Goal: Register for event/course

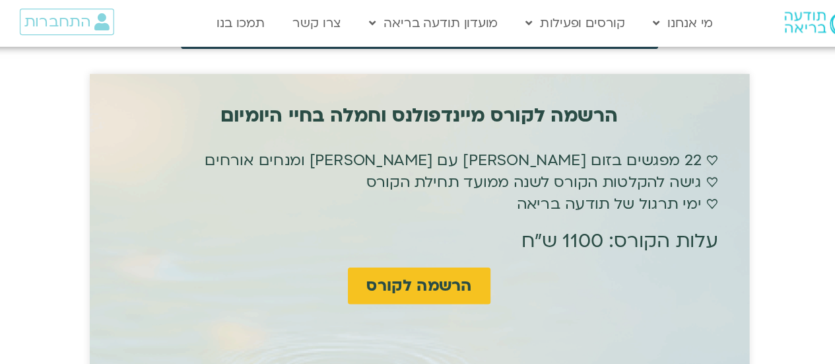
scroll to position [3303, 0]
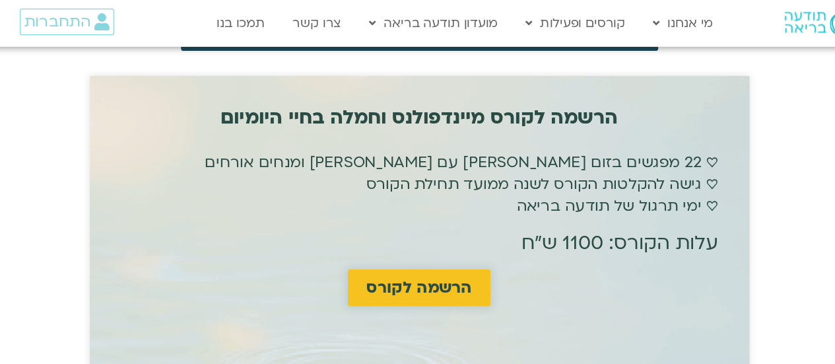
click at [406, 236] on span "הרשמה לקורס" at bounding box center [417, 243] width 89 height 15
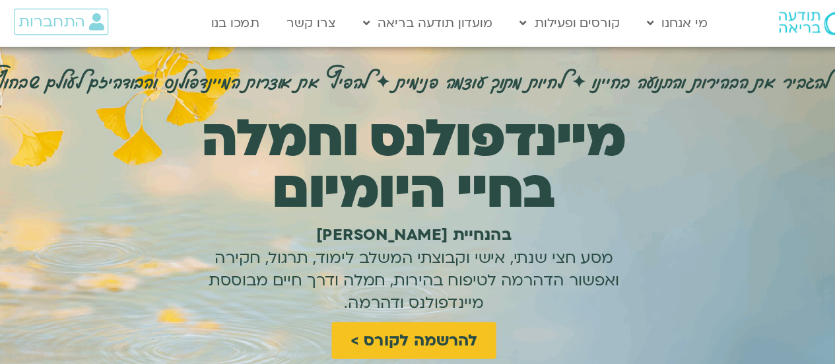
scroll to position [0, 0]
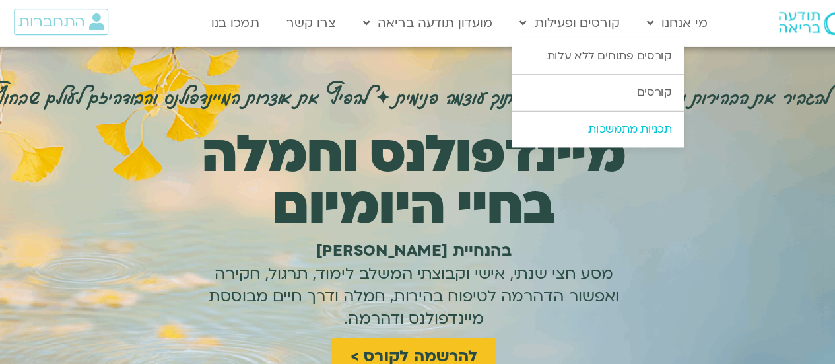
click at [572, 112] on link "תכניות מתמשכות" at bounding box center [573, 109] width 145 height 30
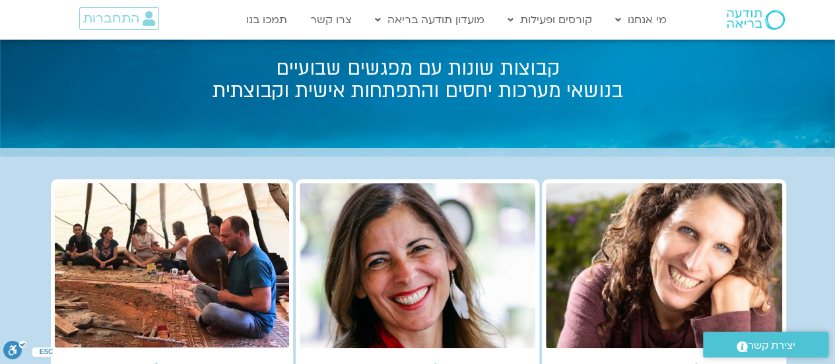
scroll to position [142, 0]
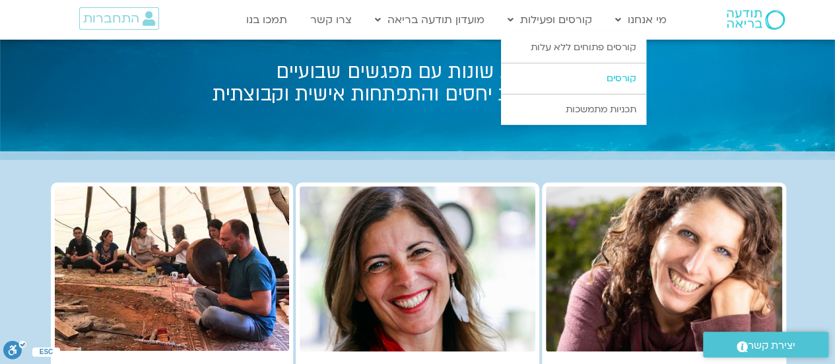
click at [578, 75] on link "קורסים" at bounding box center [573, 78] width 145 height 30
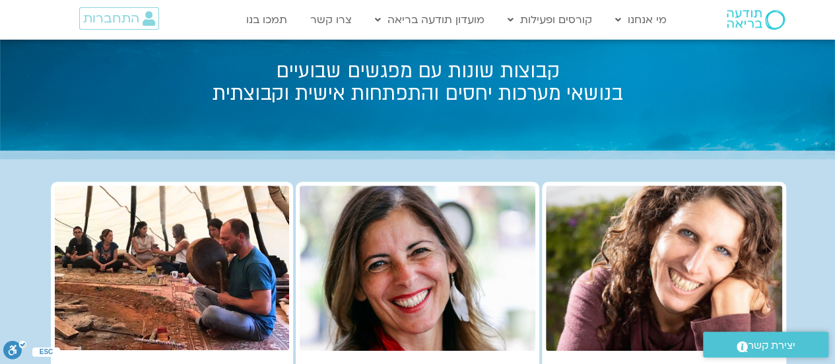
scroll to position [148, 0]
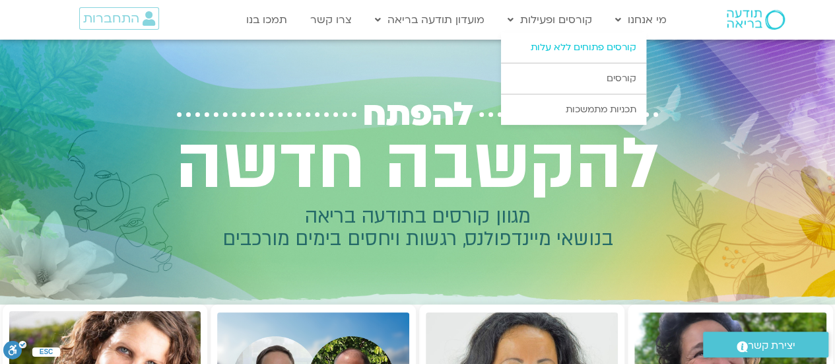
click at [605, 47] on link "קורסים פתוחים ללא עלות" at bounding box center [573, 47] width 145 height 30
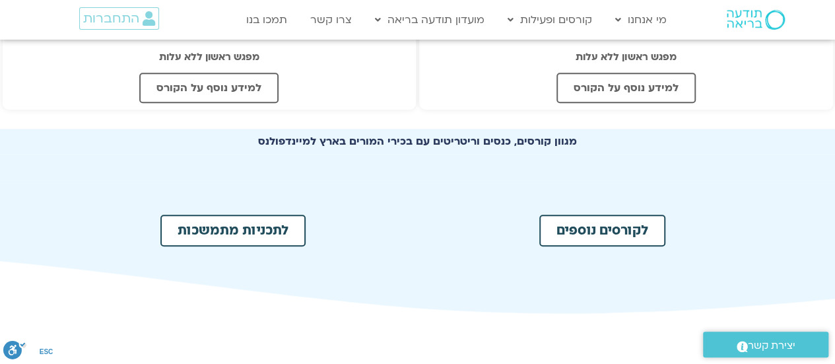
scroll to position [627, 0]
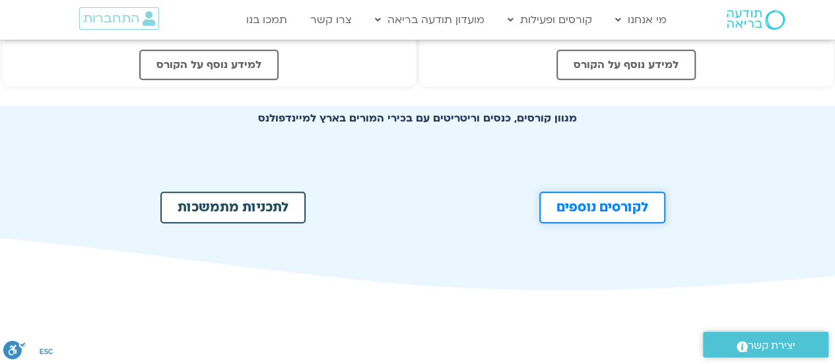
click at [543, 209] on link "לקורסים נוספים" at bounding box center [602, 207] width 126 height 32
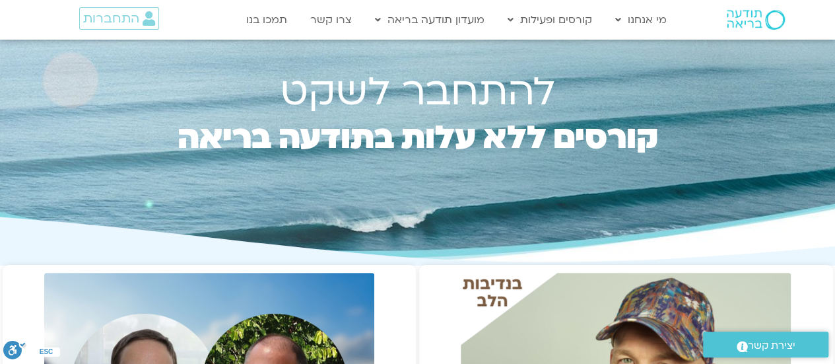
scroll to position [0, 0]
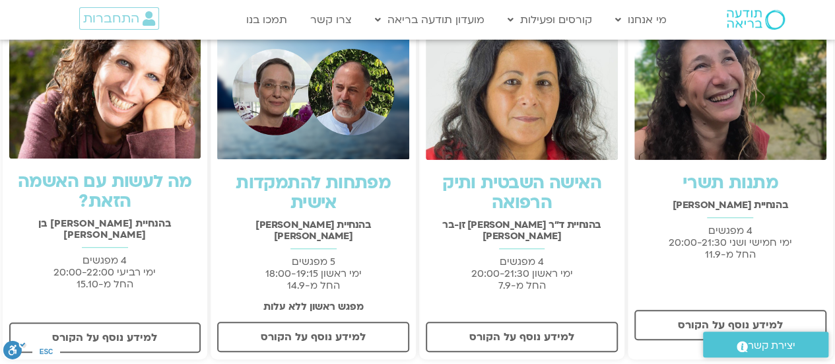
scroll to position [287, 0]
